Goal: Information Seeking & Learning: Learn about a topic

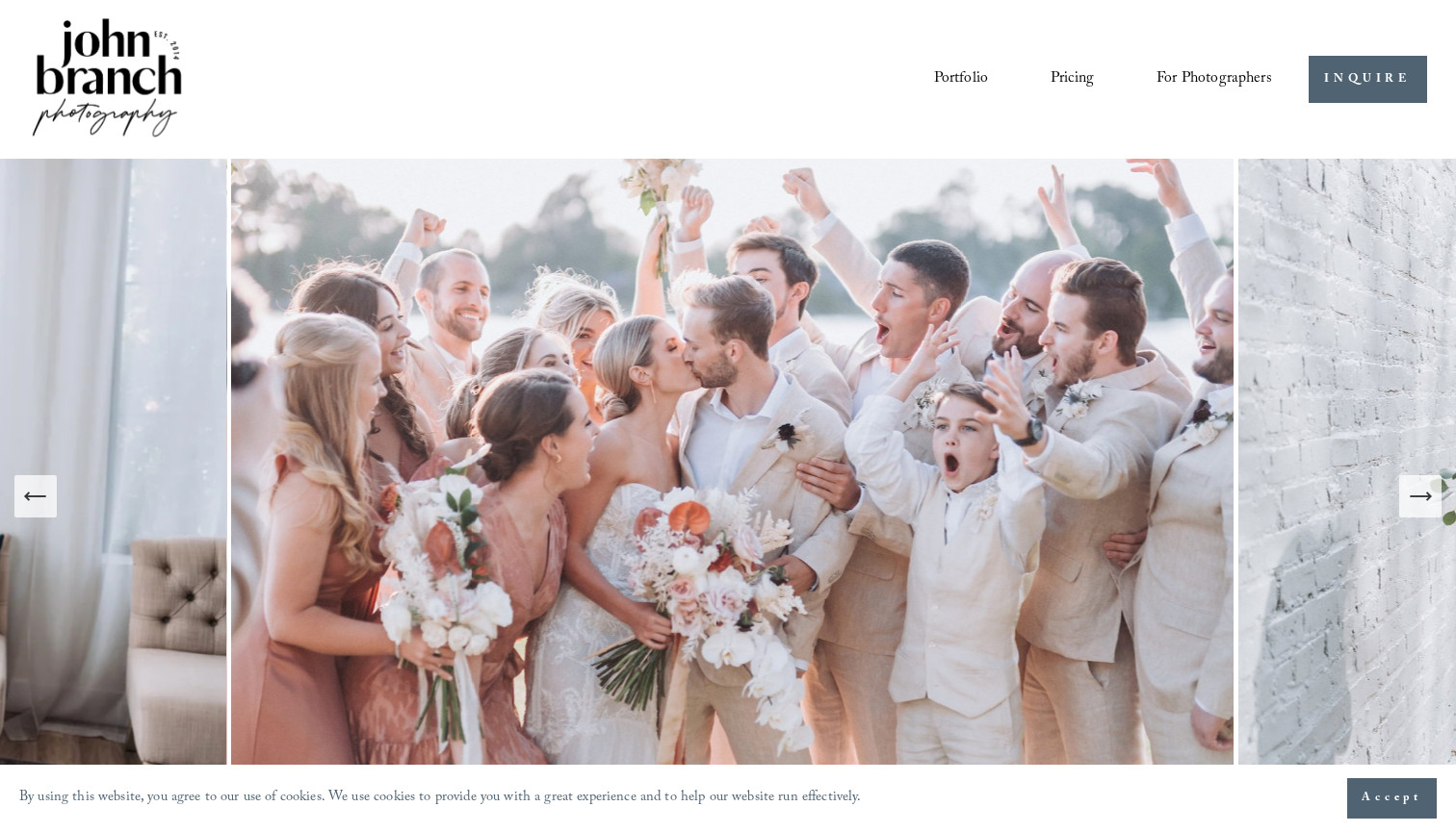
click at [0, 0] on span "Education" at bounding box center [0, 0] width 0 height 0
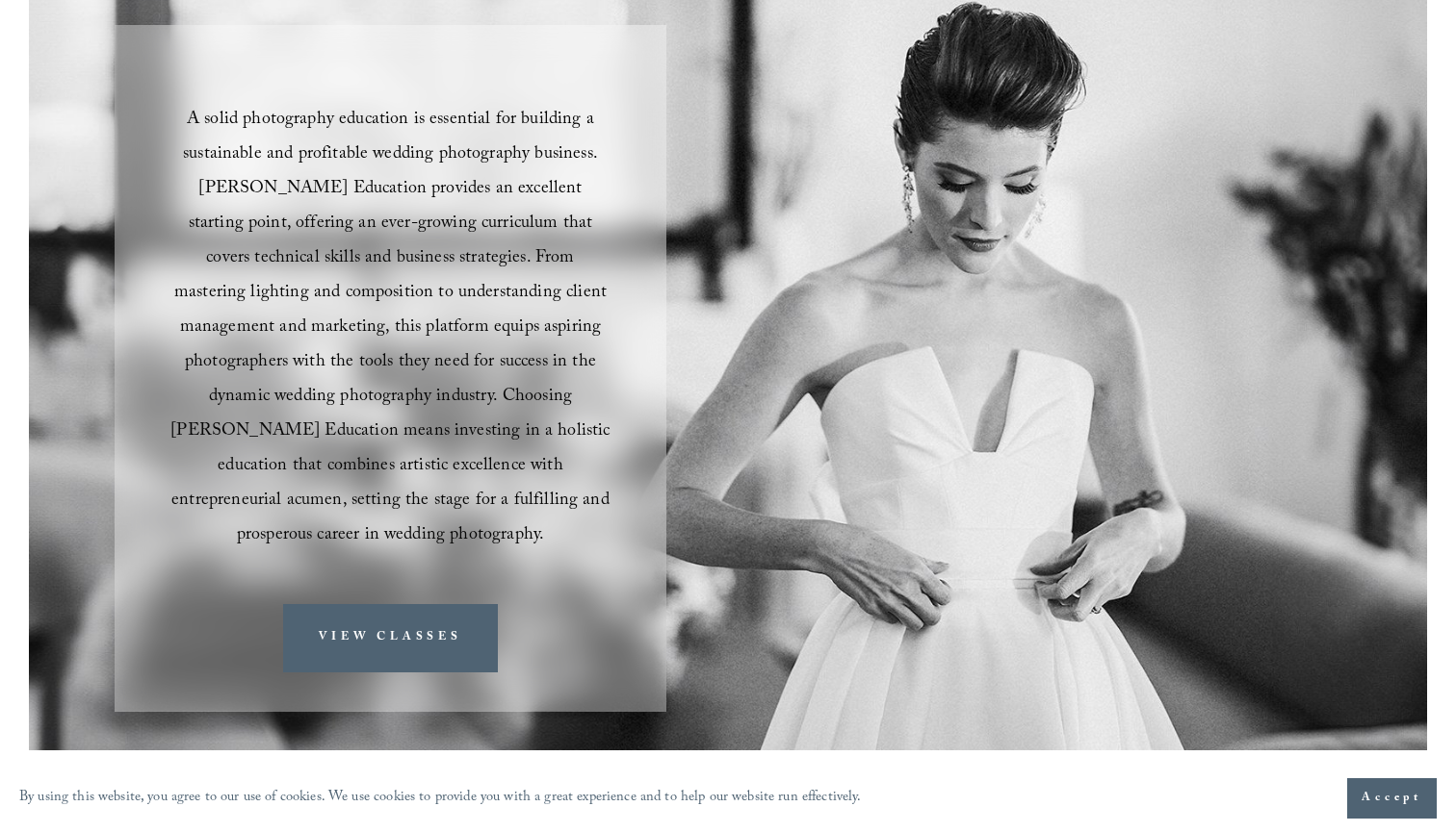
scroll to position [177, 0]
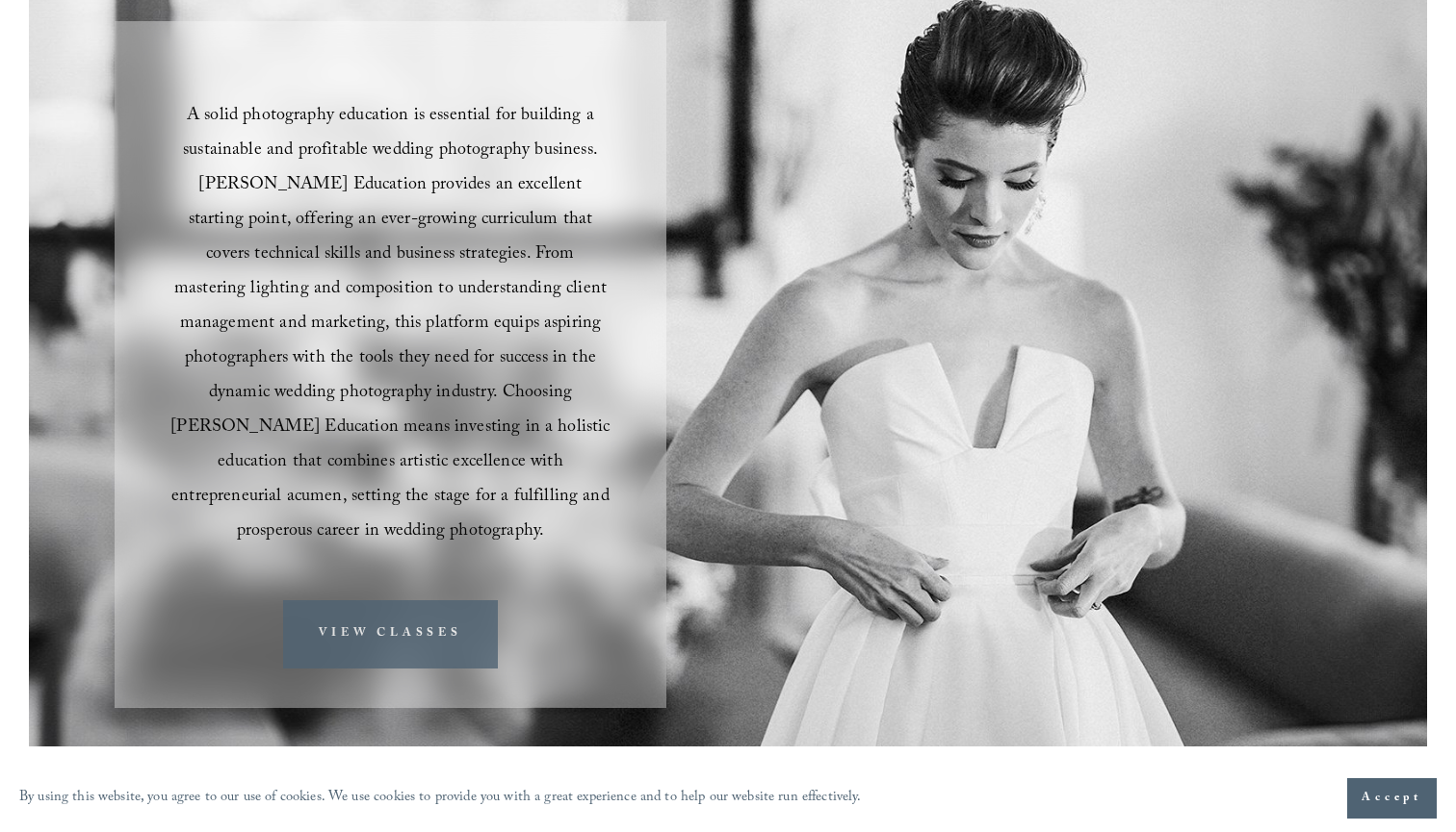
click at [394, 600] on link "VIEW CLASSES" at bounding box center [390, 634] width 214 height 68
